Goal: Contribute content

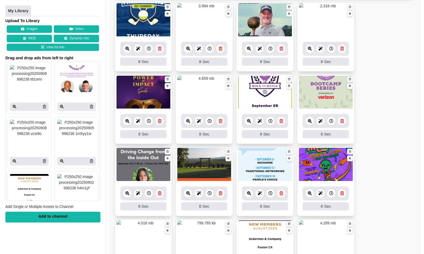
scroll to position [132, 0]
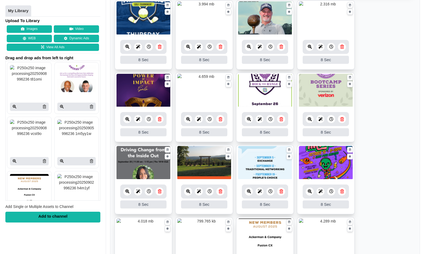
click at [281, 192] on icon at bounding box center [280, 191] width 3 height 4
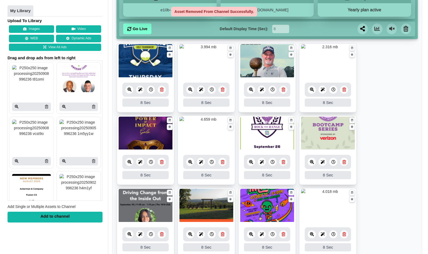
scroll to position [88, 0]
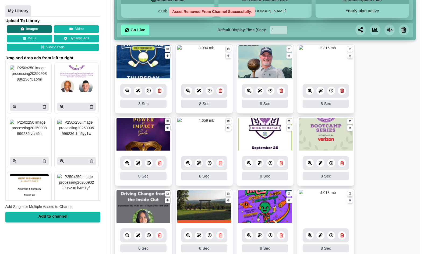
click at [26, 29] on button "Images" at bounding box center [29, 30] width 45 height 8
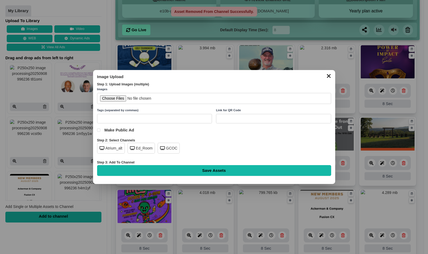
click at [163, 146] on div "GCOC" at bounding box center [169, 148] width 22 height 11
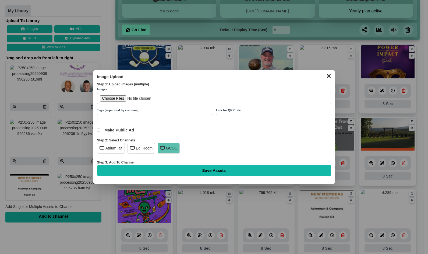
click at [118, 98] on input "file" at bounding box center [214, 98] width 234 height 11
type input "C:\fakepath\the-nett-sept.jpg"
click at [217, 169] on input "Save Assets" at bounding box center [214, 170] width 234 height 11
type input "Saving..."
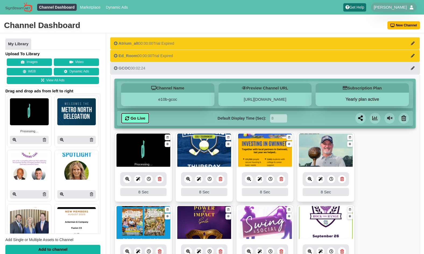
click at [139, 119] on link "Go Live" at bounding box center [135, 118] width 28 height 11
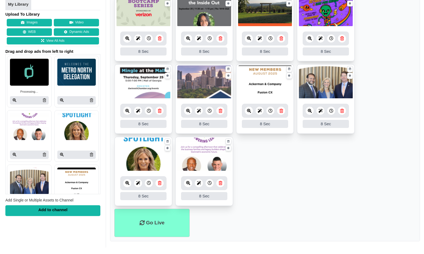
scroll to position [285, 0]
click at [144, 222] on icon at bounding box center [142, 222] width 5 height 5
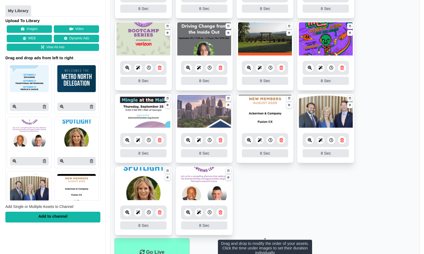
scroll to position [285, 0]
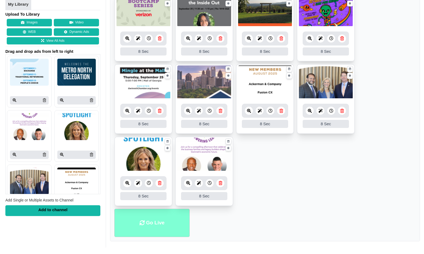
click at [152, 223] on li "Go Live" at bounding box center [151, 222] width 75 height 28
